Goal: Task Accomplishment & Management: Use online tool/utility

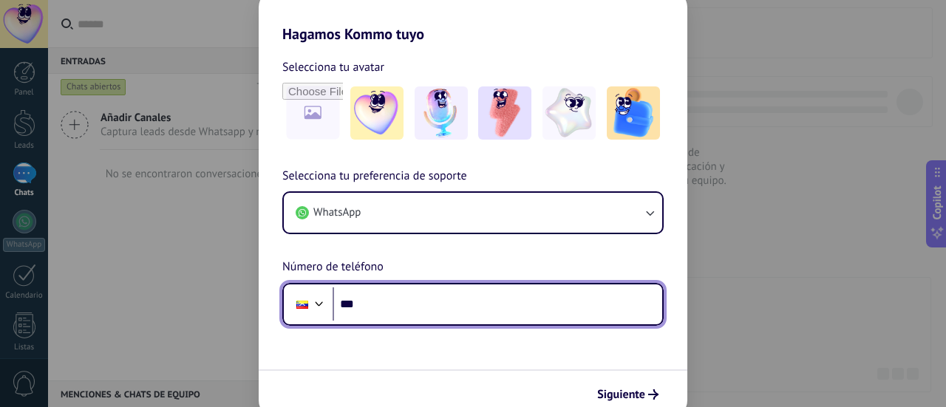
click at [387, 299] on input "***" at bounding box center [498, 305] width 330 height 34
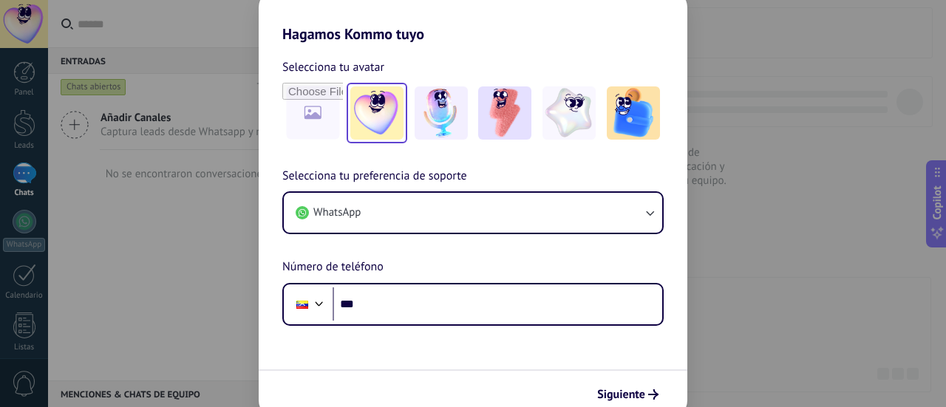
click at [381, 108] on img at bounding box center [376, 112] width 53 height 53
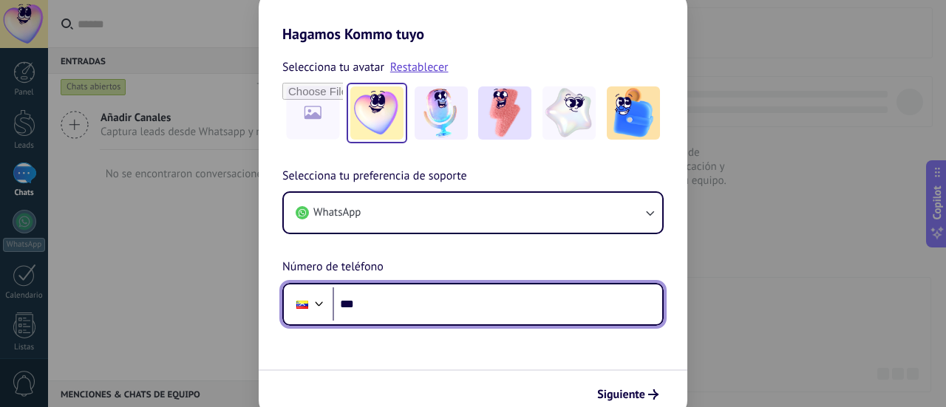
click at [389, 299] on input "***" at bounding box center [498, 305] width 330 height 34
type input "**********"
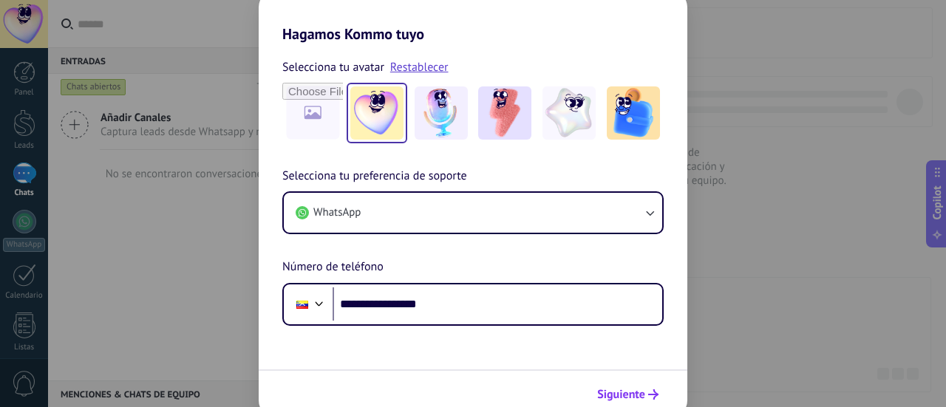
click at [625, 397] on span "Siguiente" at bounding box center [621, 395] width 48 height 10
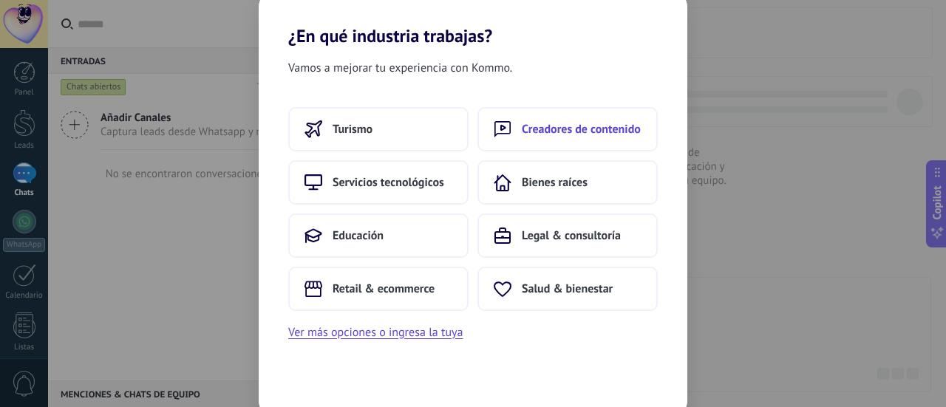
click at [571, 119] on button "Creadores de contenido" at bounding box center [568, 129] width 180 height 44
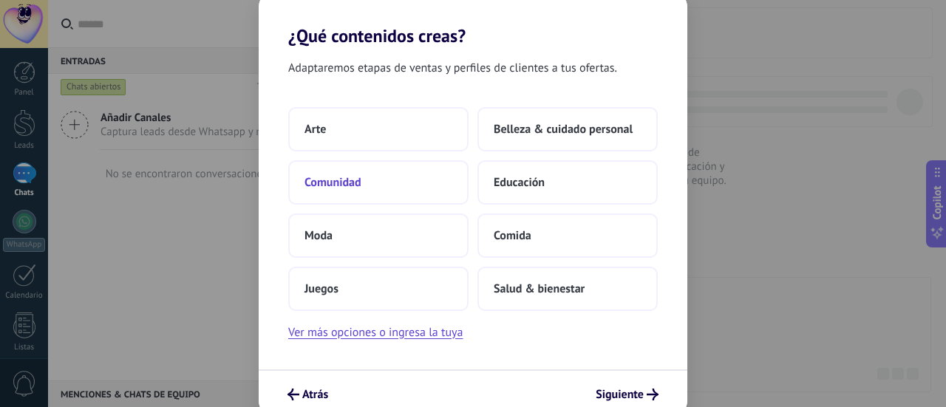
click at [365, 180] on button "Comunidad" at bounding box center [378, 182] width 180 height 44
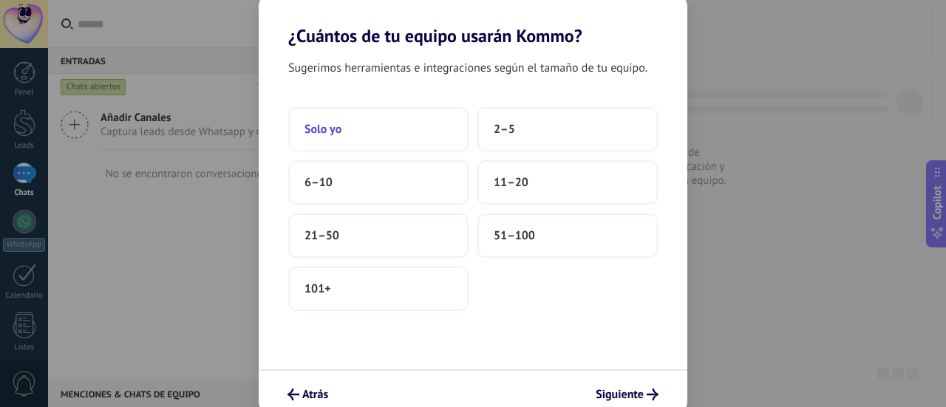
click at [376, 137] on button "Solo yo" at bounding box center [378, 129] width 180 height 44
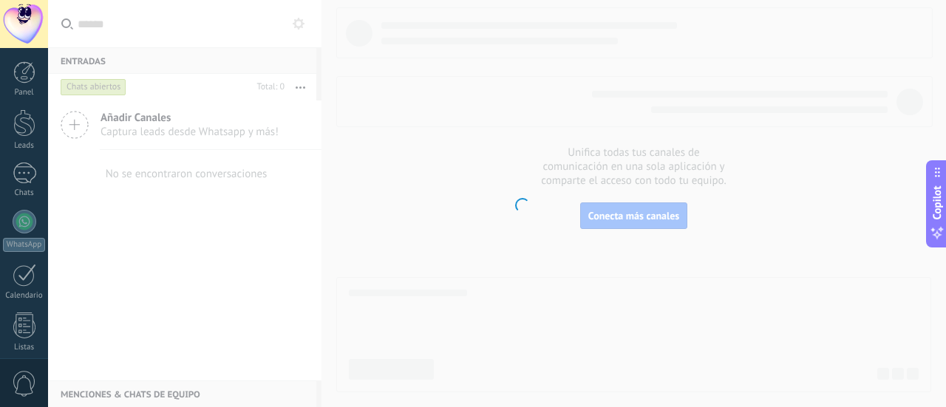
scroll to position [206, 0]
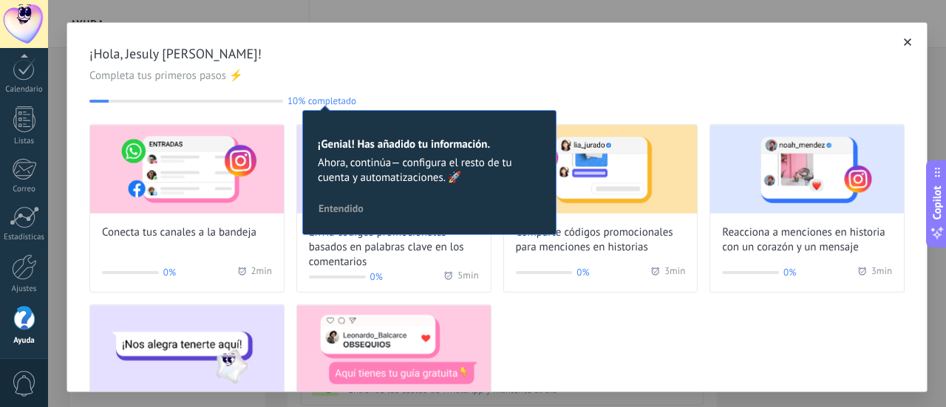
click at [353, 209] on span "Entendido" at bounding box center [341, 208] width 45 height 10
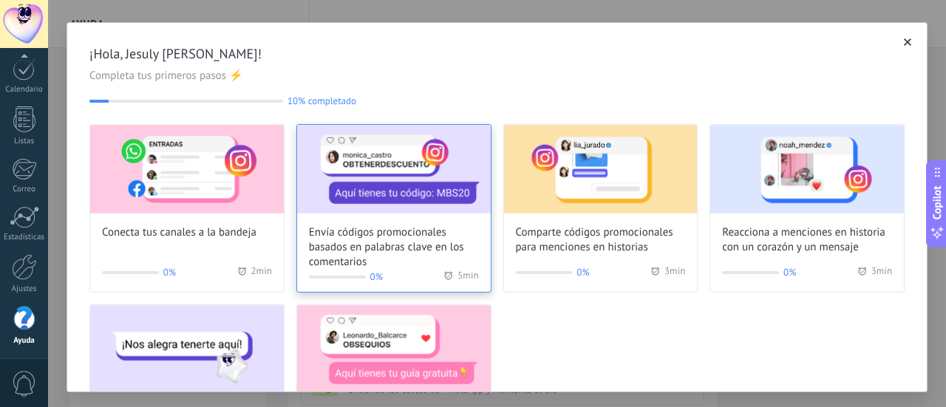
click at [357, 252] on span "Envía códigos promocionales basados en palabras clave en los comentarios" at bounding box center [394, 247] width 170 height 44
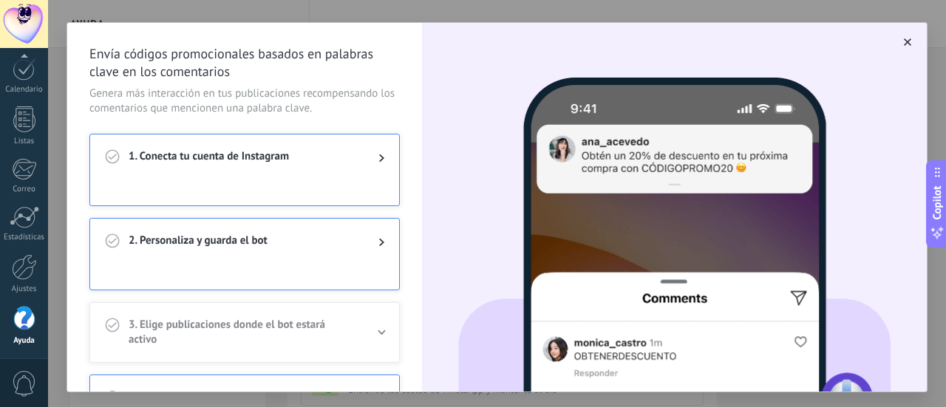
click at [300, 162] on span "1. Conecta tu cuenta de Instagram" at bounding box center [242, 158] width 226 height 18
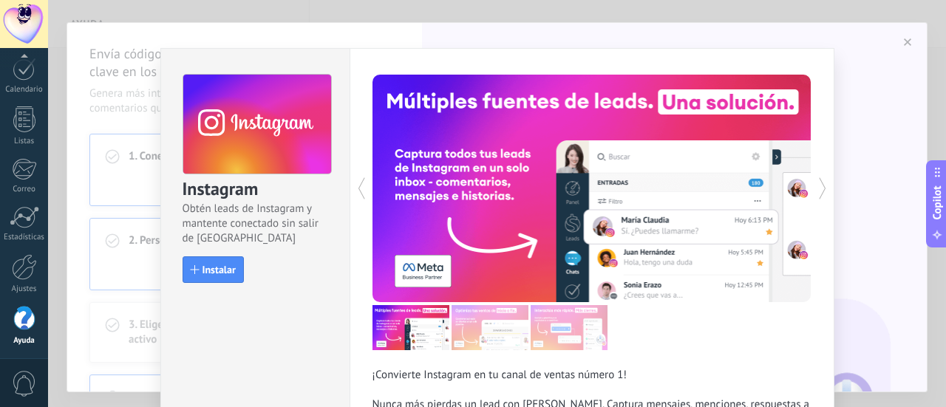
drag, startPoint x: 918, startPoint y: 142, endPoint x: 931, endPoint y: 305, distance: 163.2
click at [931, 305] on div "Instagram Obtén leads de Instagram y mantente conectado sin salir de Kommo Inst…" at bounding box center [497, 203] width 898 height 407
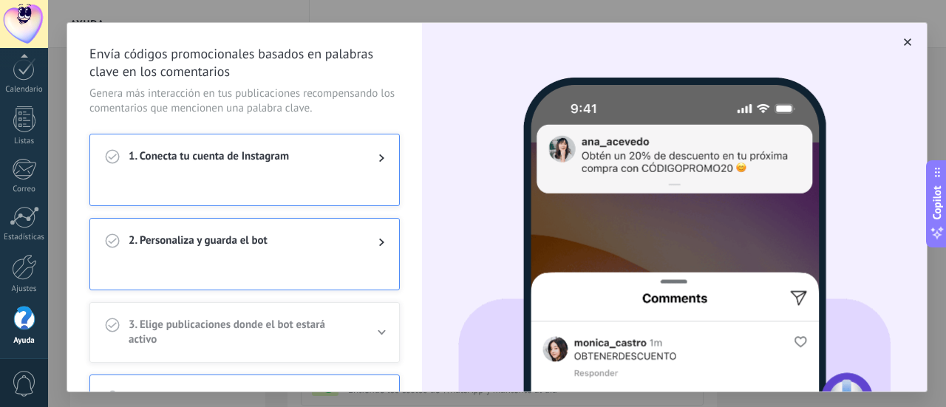
click at [268, 166] on div "1. Conecta tu cuenta de Instagram" at bounding box center [244, 158] width 309 height 47
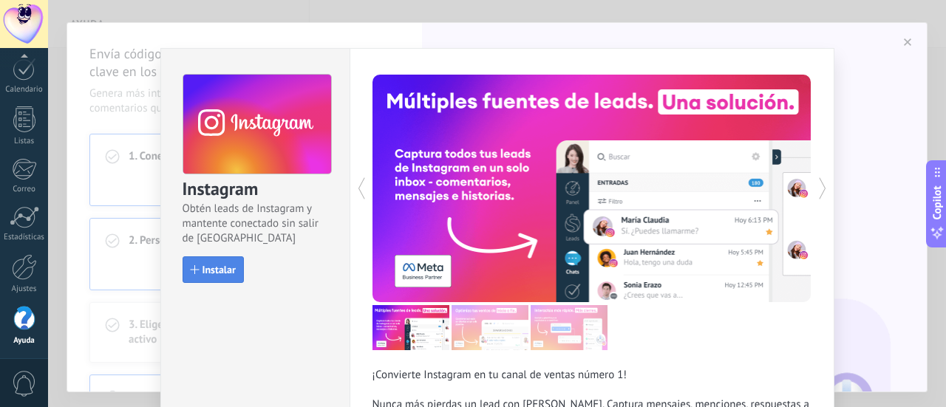
click at [214, 271] on span "Instalar" at bounding box center [219, 270] width 33 height 10
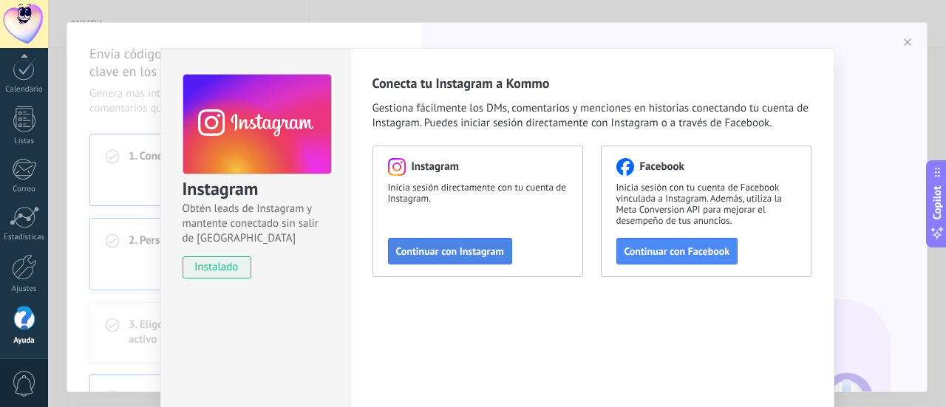
click at [445, 261] on button "Continuar con Instagram" at bounding box center [450, 251] width 124 height 27
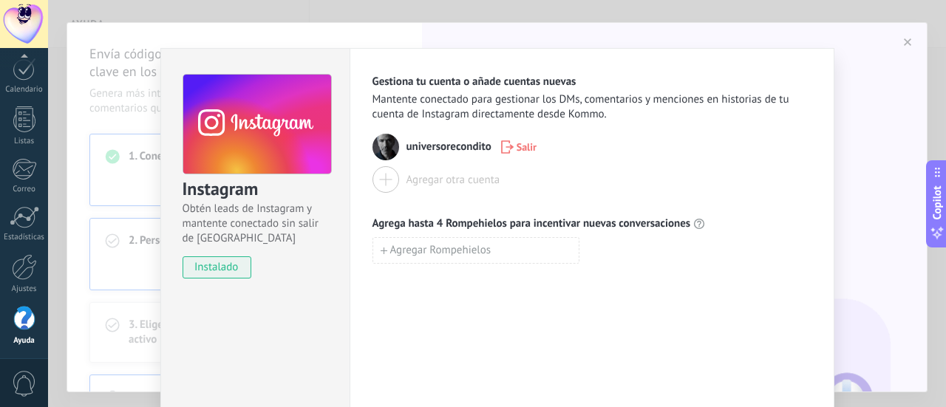
click at [517, 152] on span "Salir" at bounding box center [527, 147] width 20 height 10
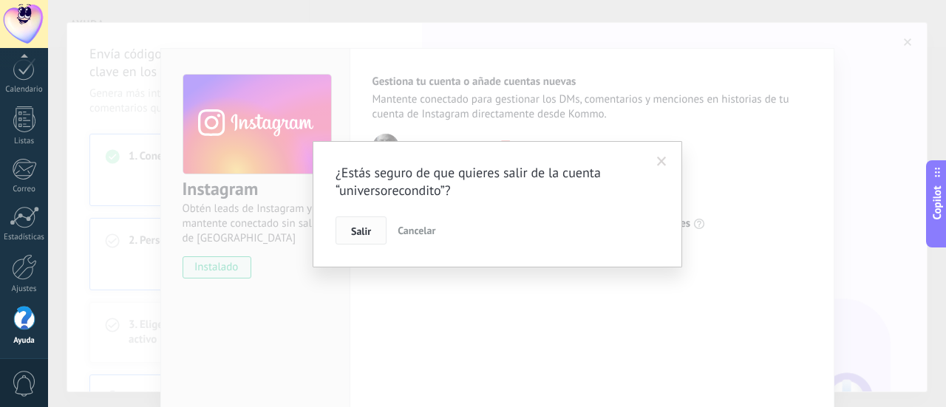
click at [368, 230] on span "Salir" at bounding box center [361, 231] width 20 height 10
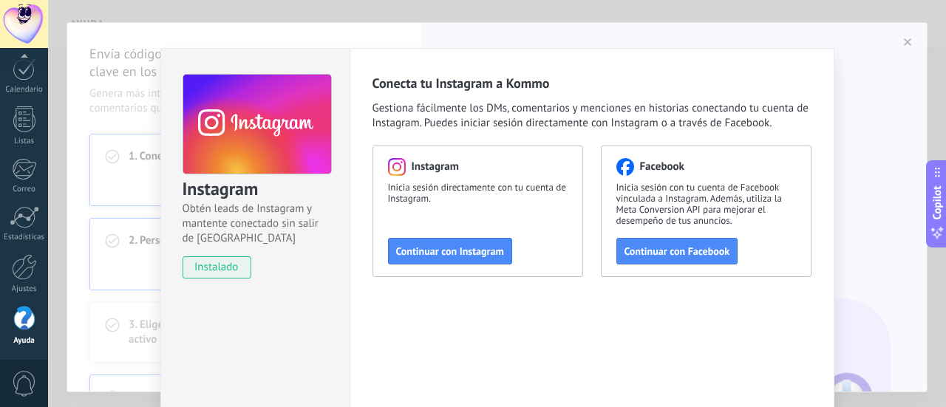
click at [886, 44] on div "Instagram Obtén leads de Instagram y mantente conectado sin salir de Kommo inst…" at bounding box center [497, 203] width 898 height 407
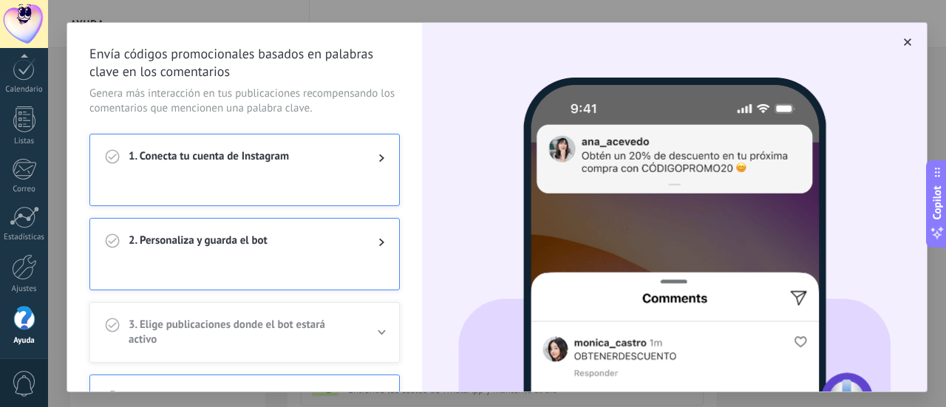
click at [900, 44] on button "button" at bounding box center [907, 42] width 15 height 15
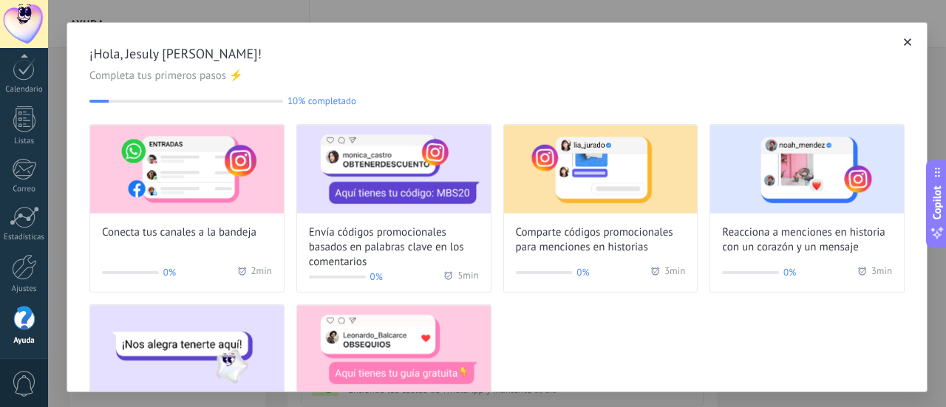
click at [736, 27] on div "¡Hola, Jesuly [PERSON_NAME]! Completa tus primeros pasos ⚡ 10% completado 10 Co…" at bounding box center [497, 259] width 860 height 472
